Goal: Transaction & Acquisition: Purchase product/service

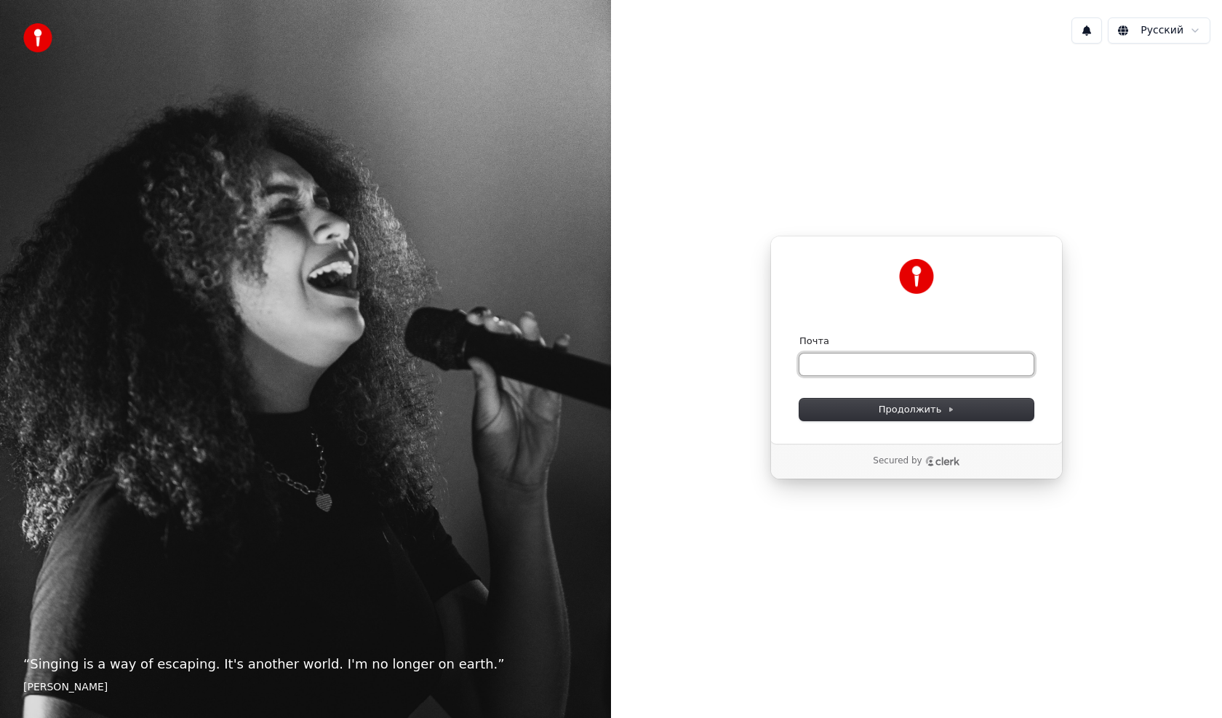
click at [878, 370] on input "Почта" at bounding box center [916, 365] width 234 height 22
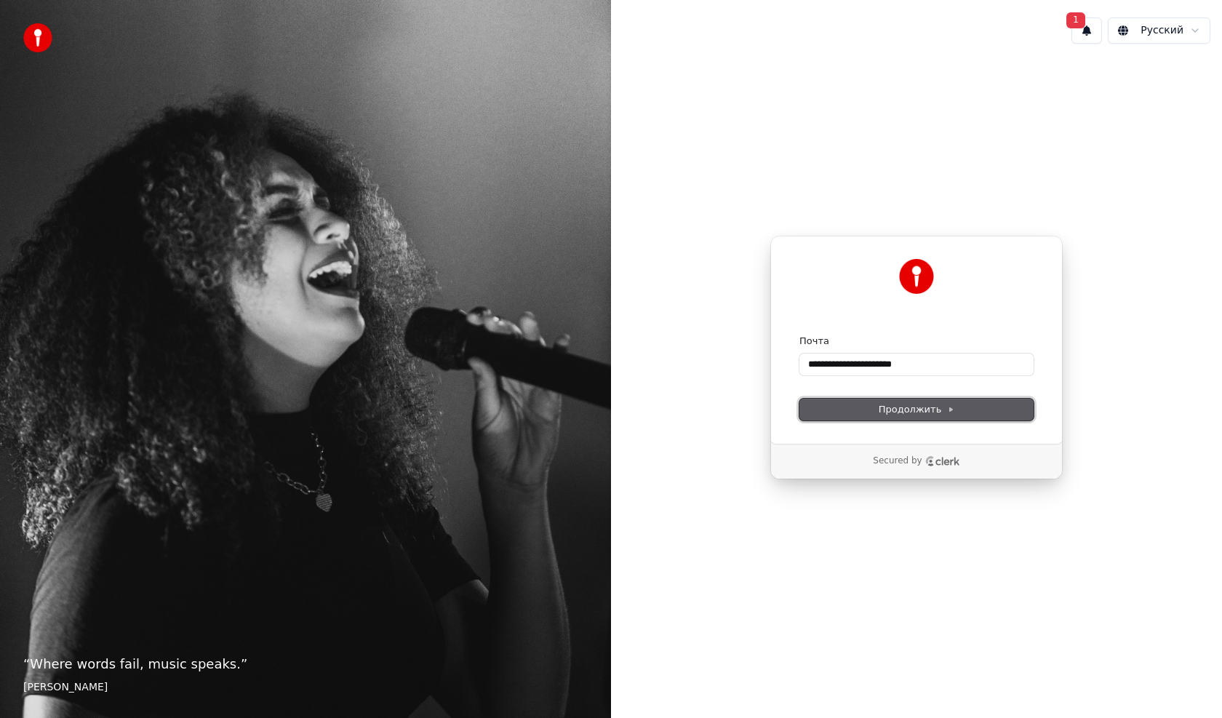
click at [962, 414] on button "Продолжить" at bounding box center [916, 410] width 234 height 22
type input "**********"
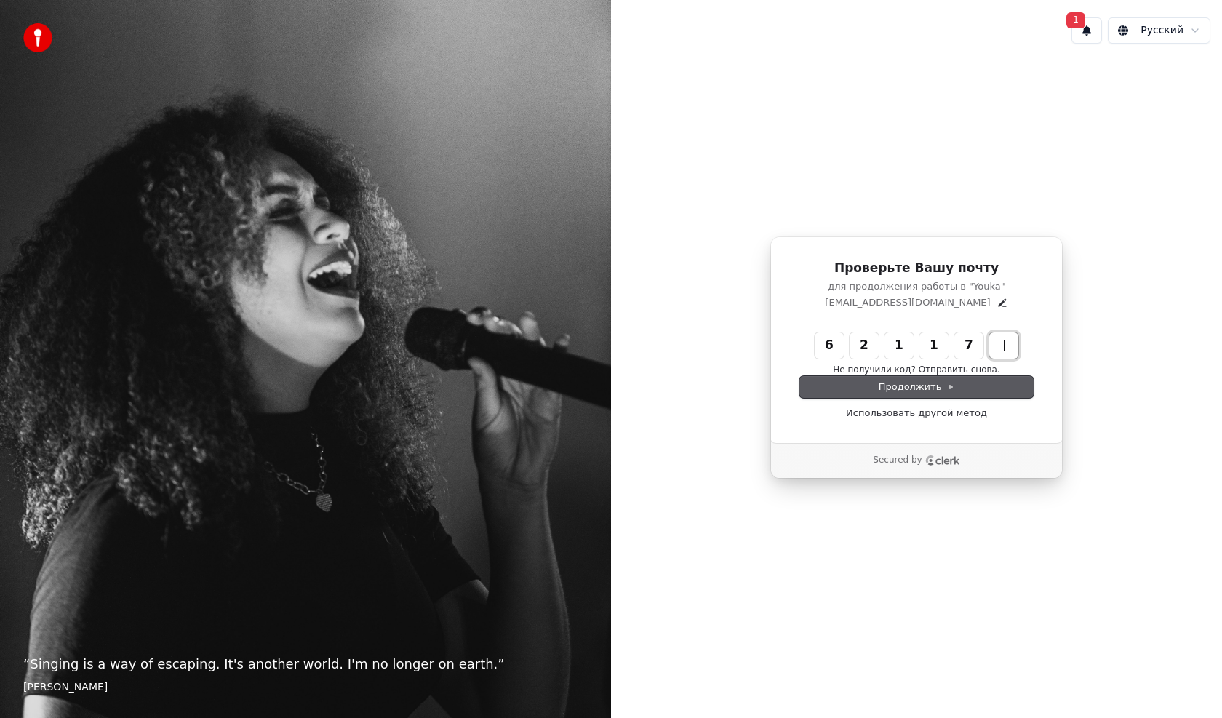
type input "******"
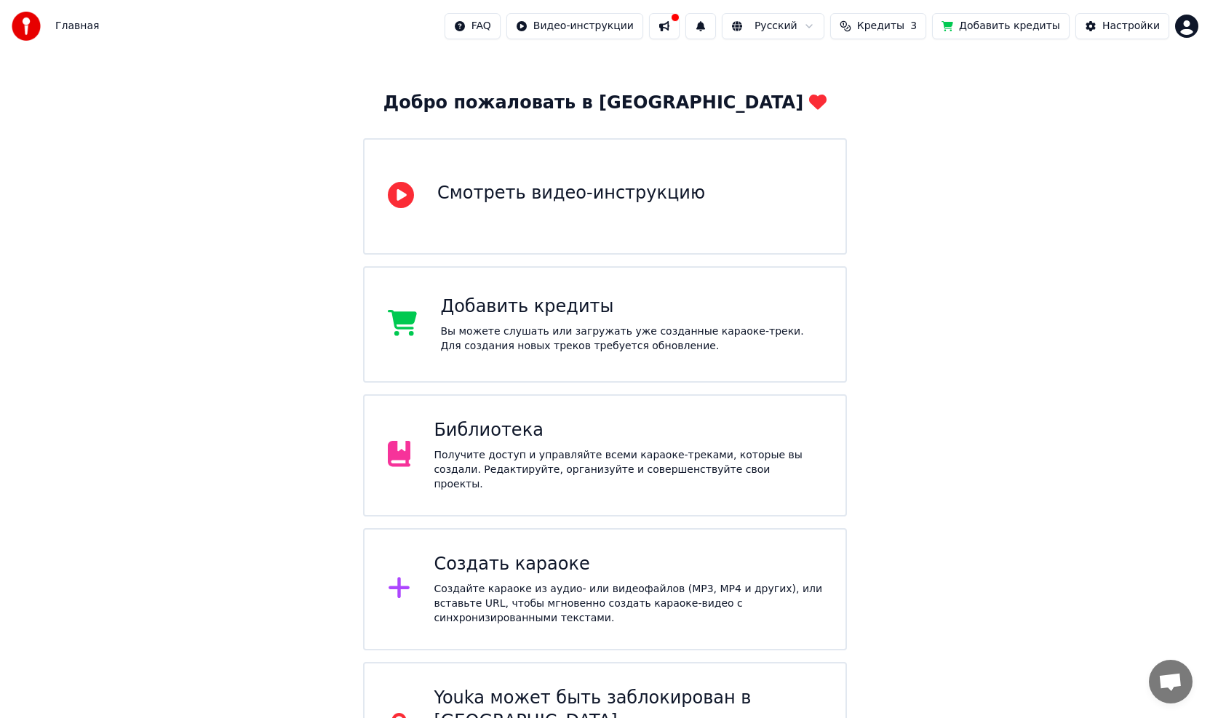
scroll to position [73, 0]
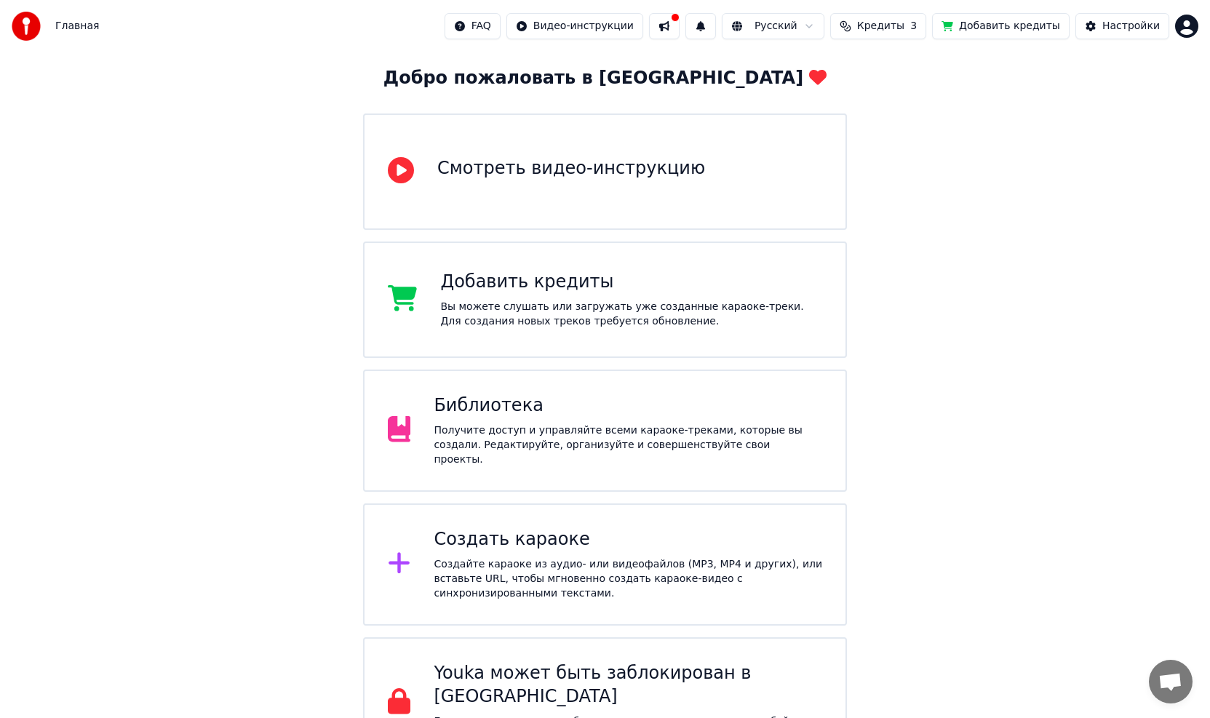
click at [589, 551] on div "Создать караоке Создайте караоке из аудио- или видеофайлов (MP3, MP4 и других),…" at bounding box center [628, 564] width 388 height 73
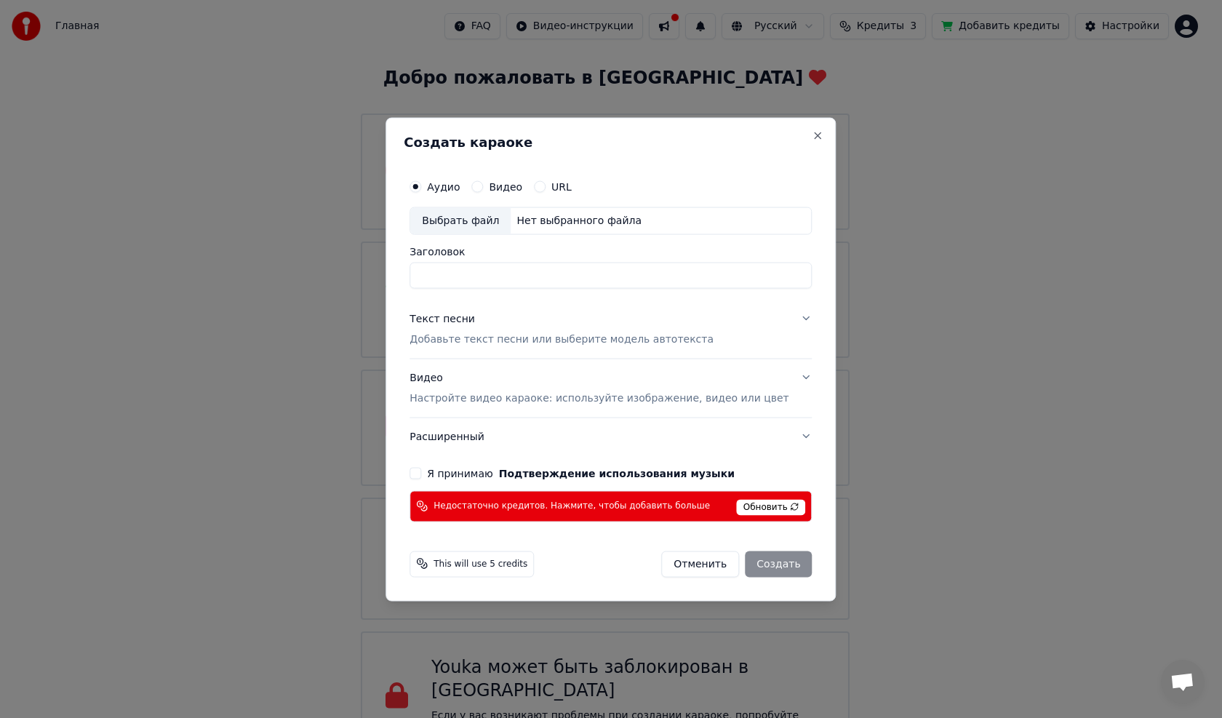
click at [746, 508] on span "Обновить" at bounding box center [771, 507] width 69 height 16
click at [705, 560] on button "Отменить" at bounding box center [700, 564] width 78 height 26
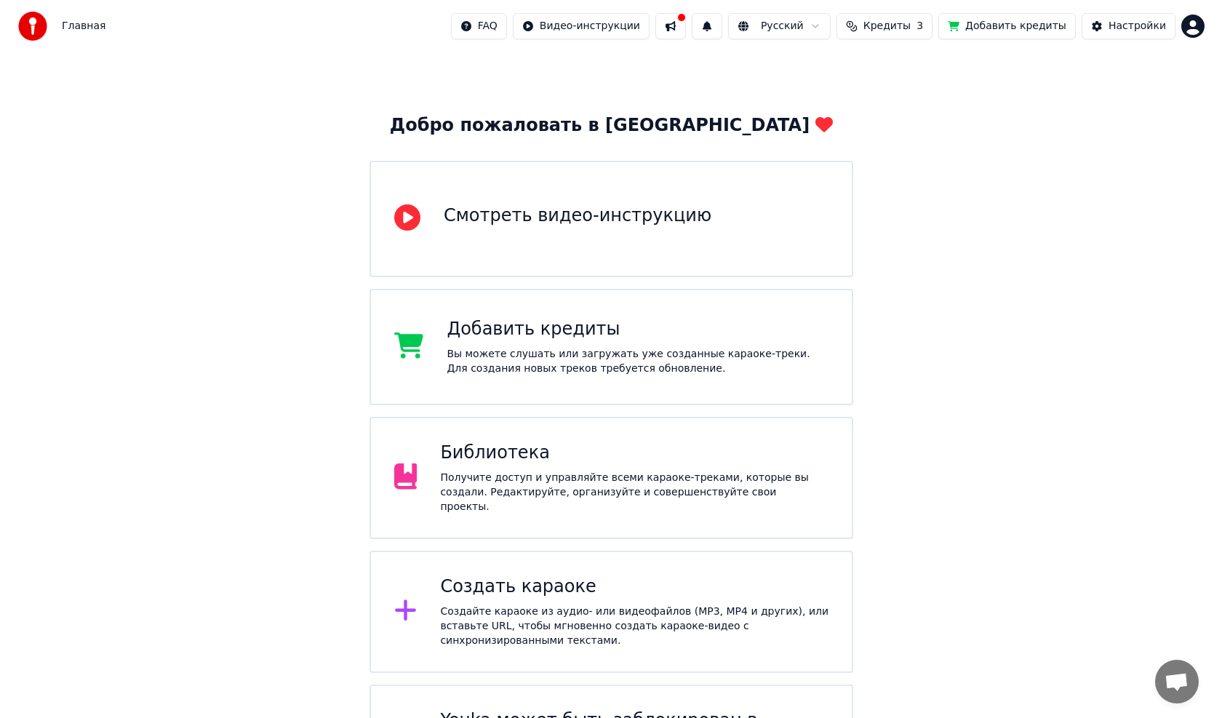
scroll to position [0, 0]
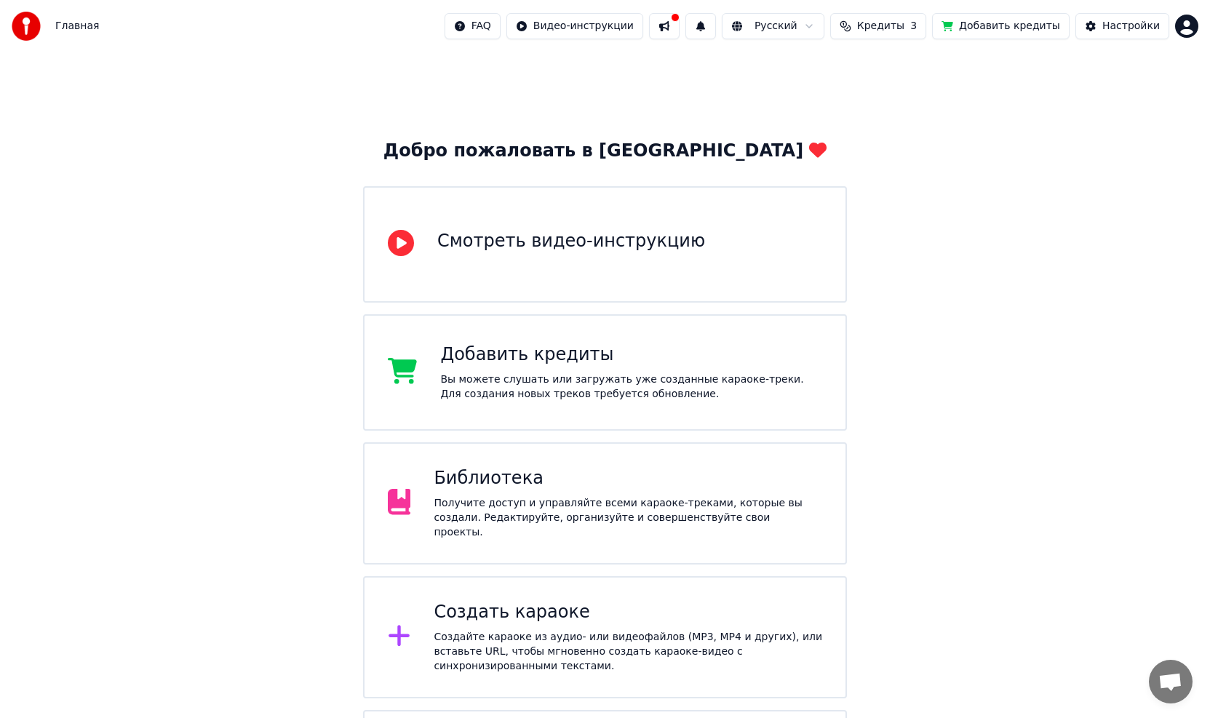
click at [892, 20] on span "Кредиты" at bounding box center [880, 26] width 47 height 15
click at [897, 230] on div "Добро пожаловать в Youka Смотреть видео-инструкцию Добавить кредиты Вы можете с…" at bounding box center [605, 446] width 1210 height 789
click at [645, 330] on div "Добавить кредиты Вы можете слушать или загружать уже созданные караоке-треки. Д…" at bounding box center [605, 372] width 484 height 116
click at [757, 458] on div "Библиотека Получите доступ и управляйте всеми караоке-треками, которые вы созда…" at bounding box center [605, 503] width 484 height 122
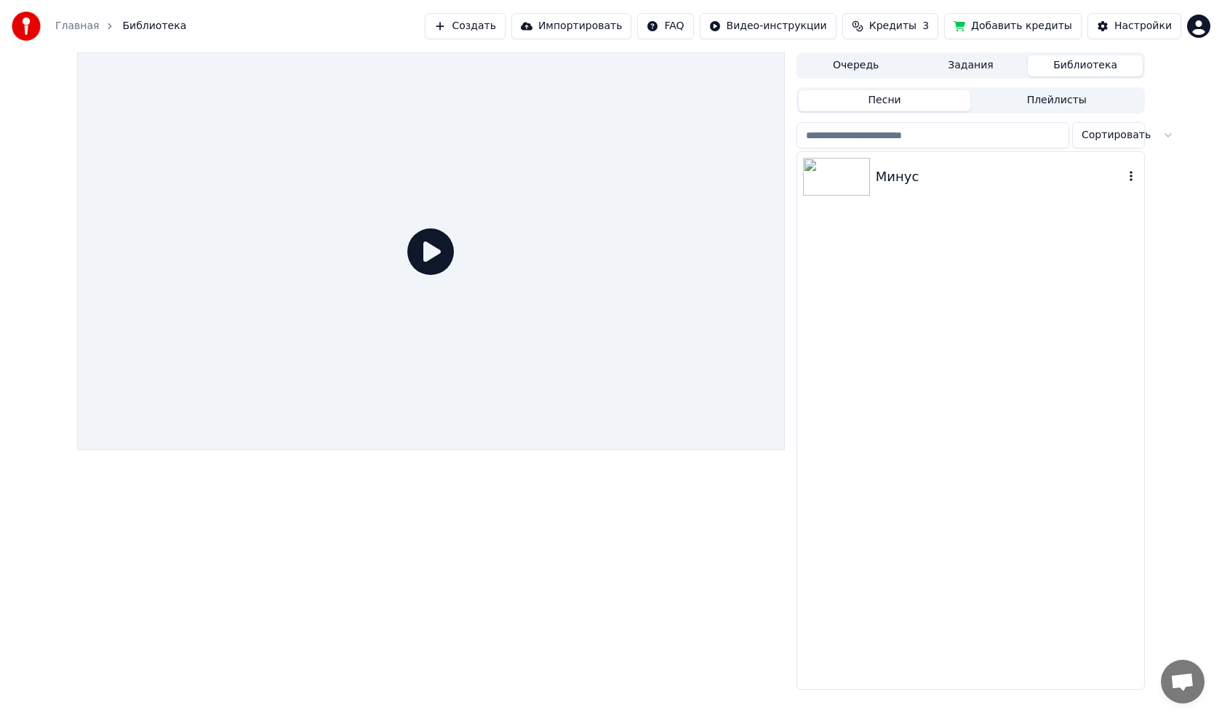
click at [853, 182] on img at bounding box center [836, 177] width 67 height 38
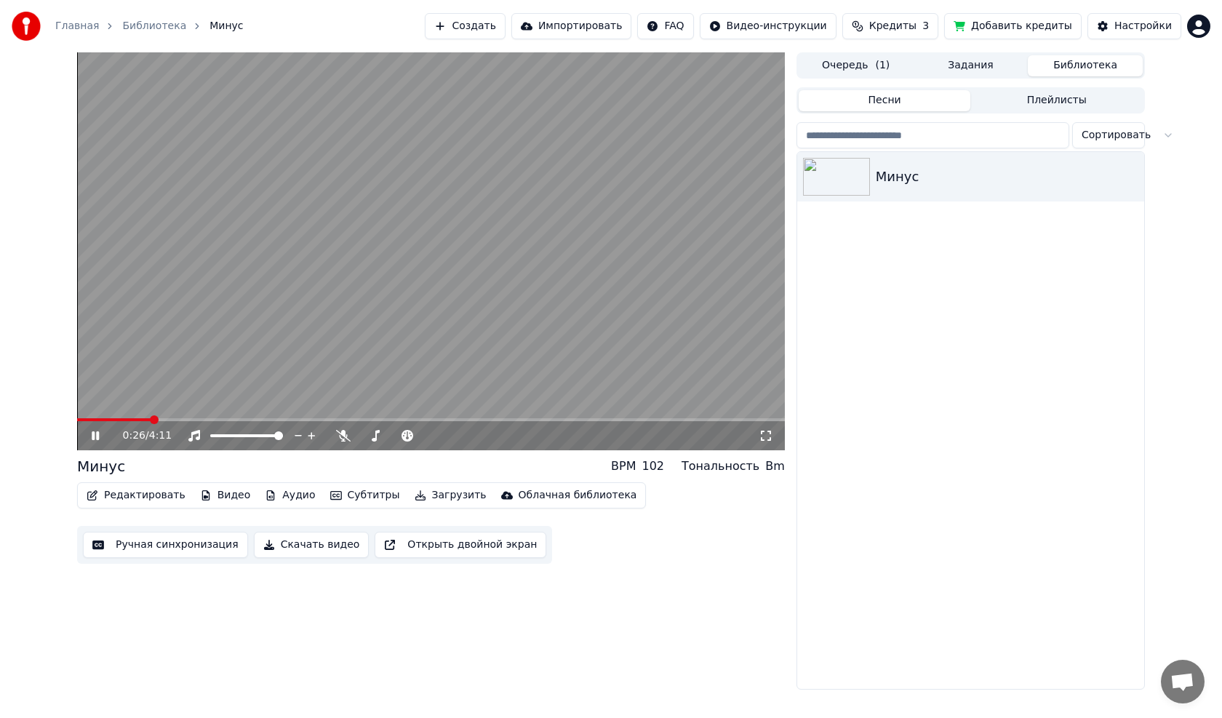
click at [150, 420] on span at bounding box center [431, 419] width 708 height 3
click at [165, 417] on video at bounding box center [431, 251] width 708 height 398
click at [94, 432] on icon at bounding box center [95, 436] width 9 height 10
click at [188, 423] on div "0:28 / 4:11" at bounding box center [431, 435] width 708 height 29
click at [194, 419] on span at bounding box center [431, 419] width 708 height 3
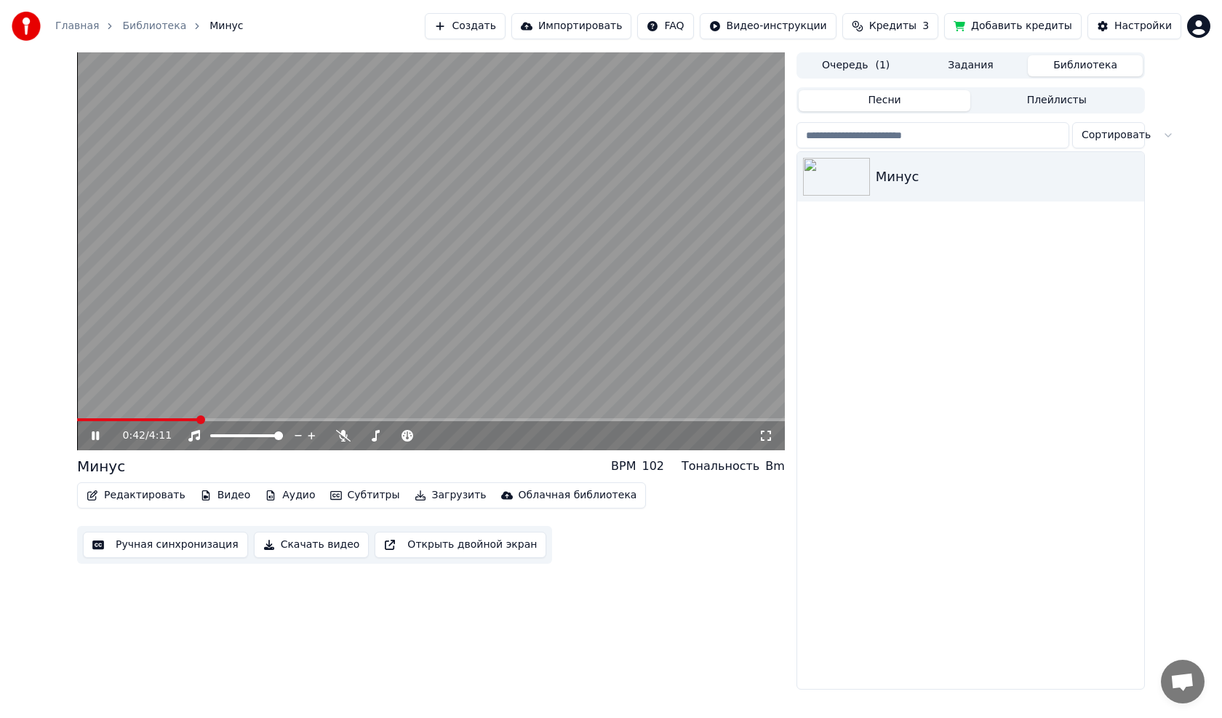
click at [225, 416] on video at bounding box center [431, 251] width 708 height 398
click at [228, 420] on span at bounding box center [431, 419] width 708 height 3
click at [260, 419] on span at bounding box center [431, 419] width 708 height 3
click at [102, 440] on icon at bounding box center [106, 436] width 34 height 12
click at [605, 295] on video at bounding box center [431, 251] width 708 height 398
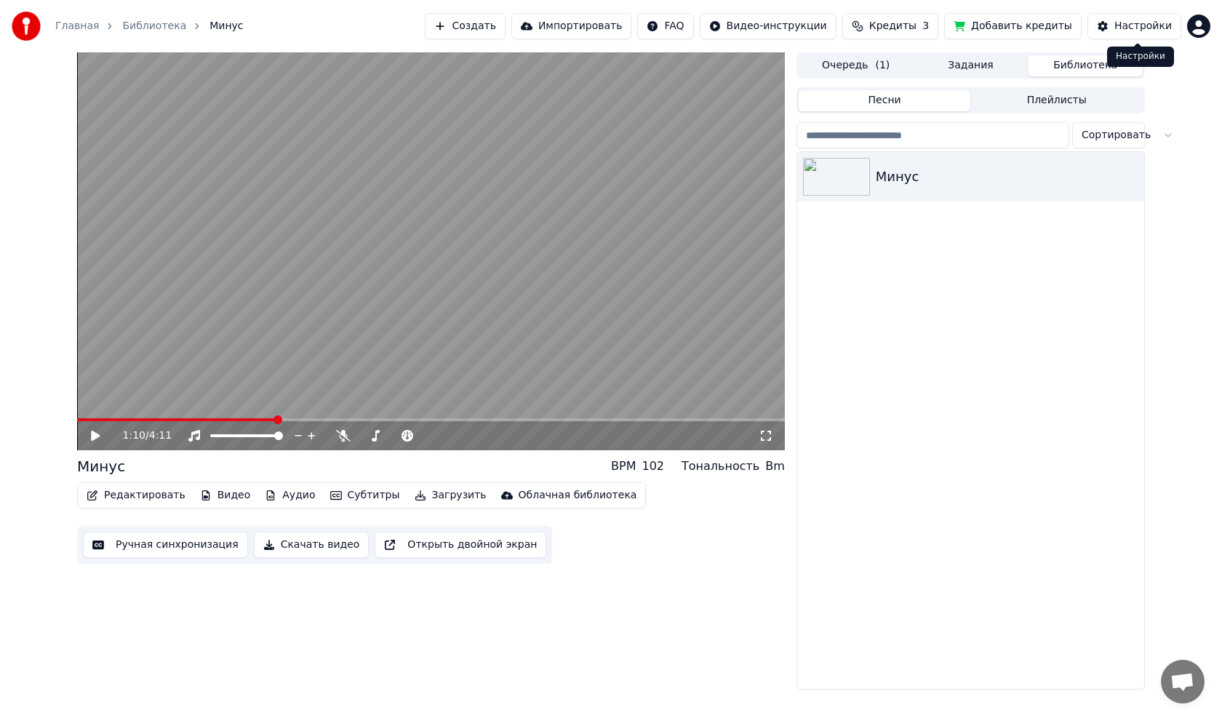
click at [1191, 25] on html "Главная Библиотека Минус Создать Импортировать FAQ Видео-инструкции Кредиты 3 Д…" at bounding box center [611, 359] width 1222 height 718
click at [1108, 161] on span "Выйти" at bounding box center [1097, 168] width 34 height 15
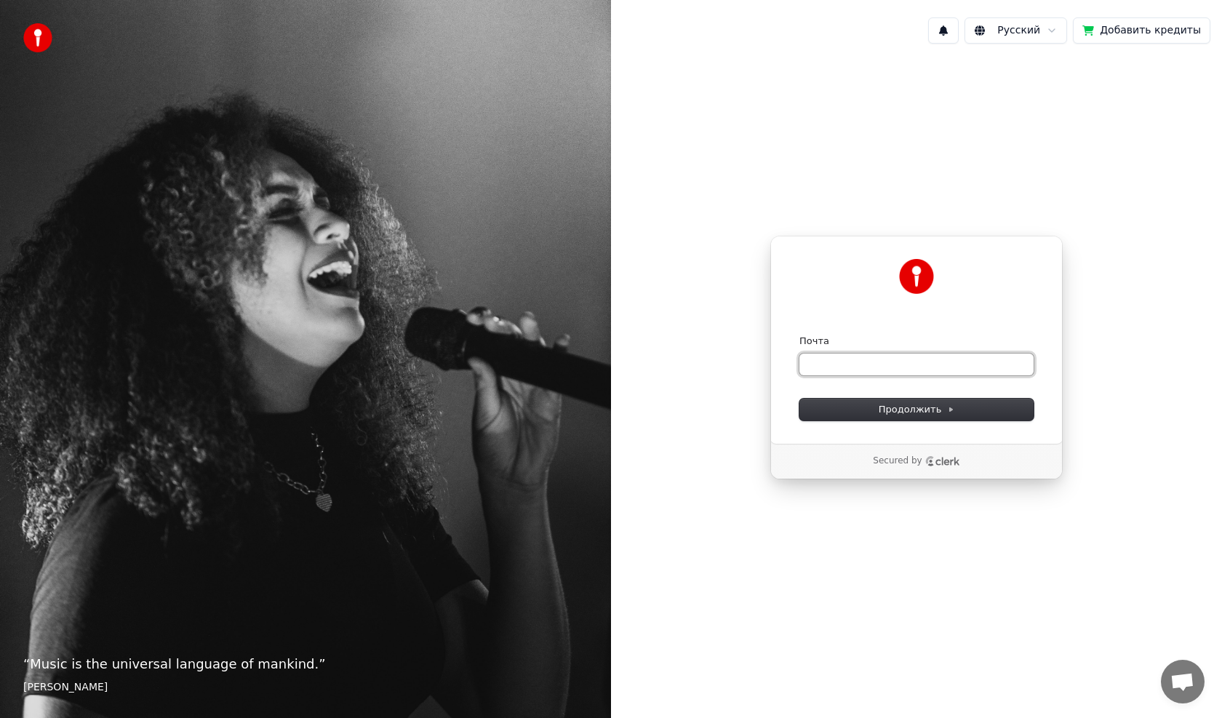
click at [877, 368] on input "Почта" at bounding box center [916, 365] width 234 height 22
type input "*"
click at [941, 406] on span "Продолжить" at bounding box center [917, 409] width 76 height 13
type input "**********"
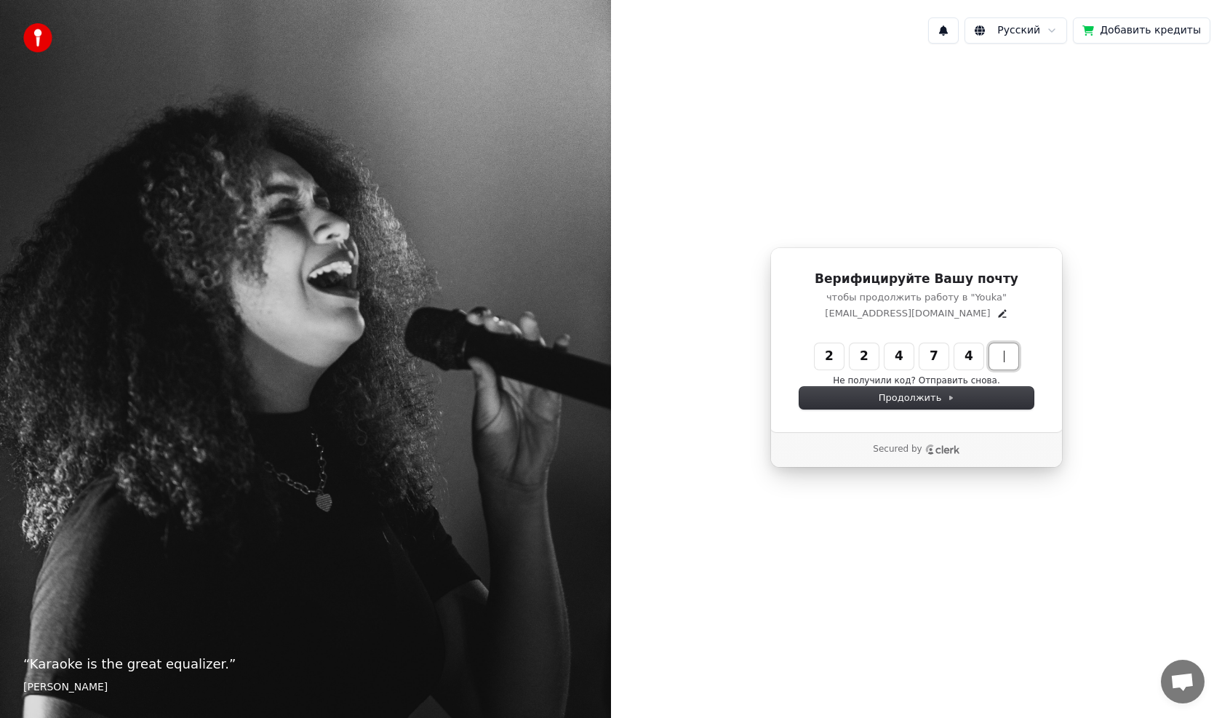
type input "******"
